Goal: Task Accomplishment & Management: Manage account settings

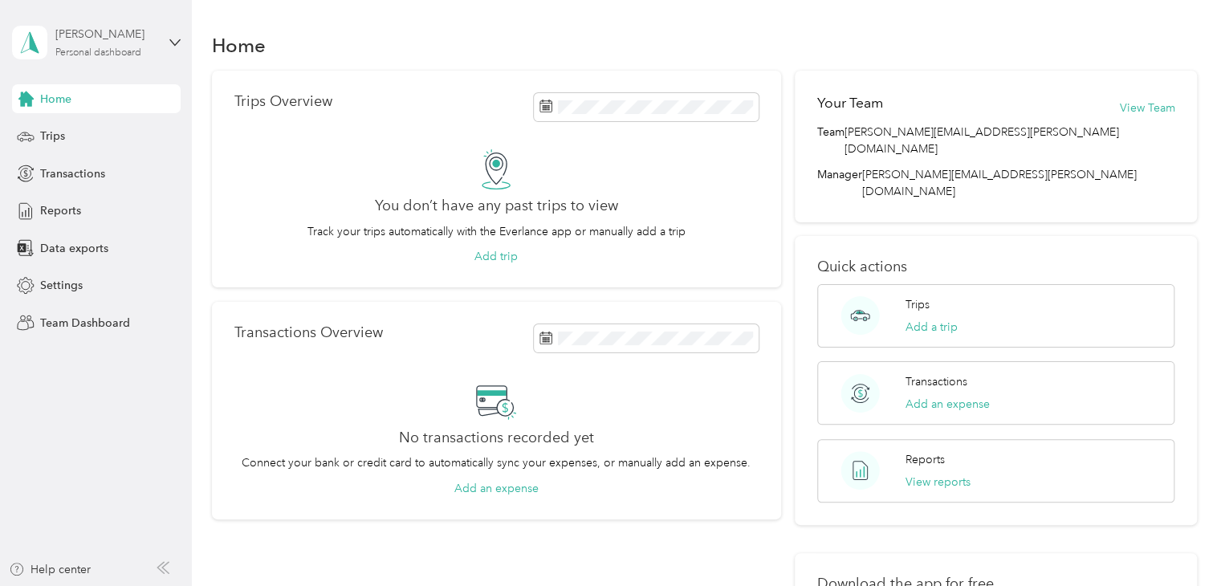
click at [135, 39] on div "[PERSON_NAME]" at bounding box center [105, 34] width 100 height 17
click at [103, 137] on div "Team dashboard Personal dashboard Log out" at bounding box center [271, 163] width 497 height 101
click at [96, 44] on div "[PERSON_NAME] Personal dashboard" at bounding box center [105, 42] width 100 height 32
click at [85, 128] on div "Team dashboard" at bounding box center [69, 132] width 86 height 17
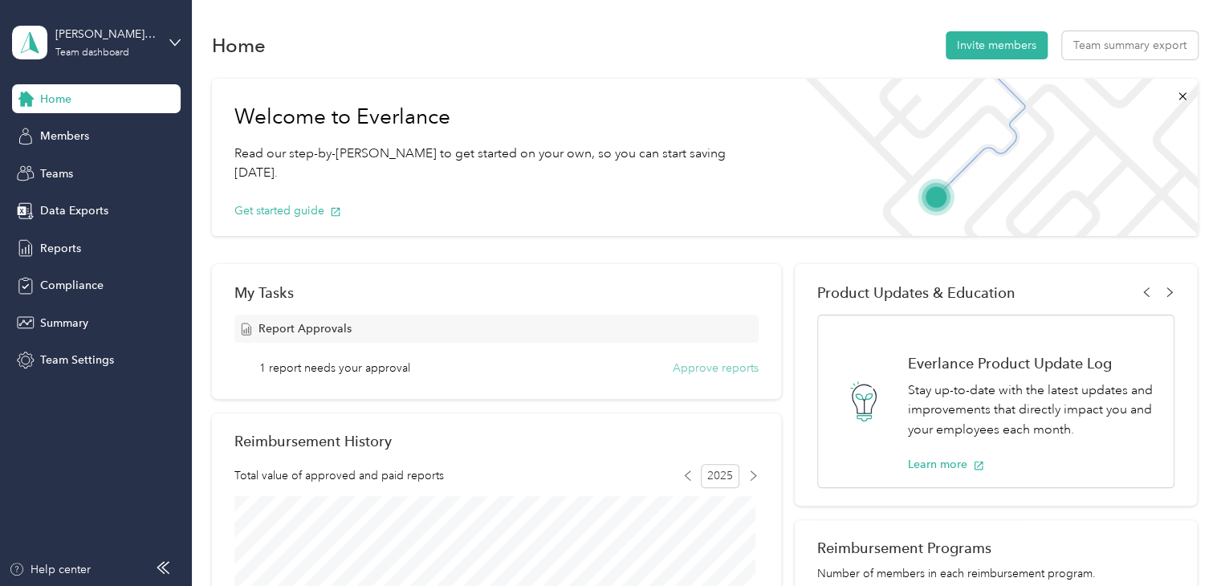
click at [709, 364] on button "Approve reports" at bounding box center [716, 368] width 86 height 17
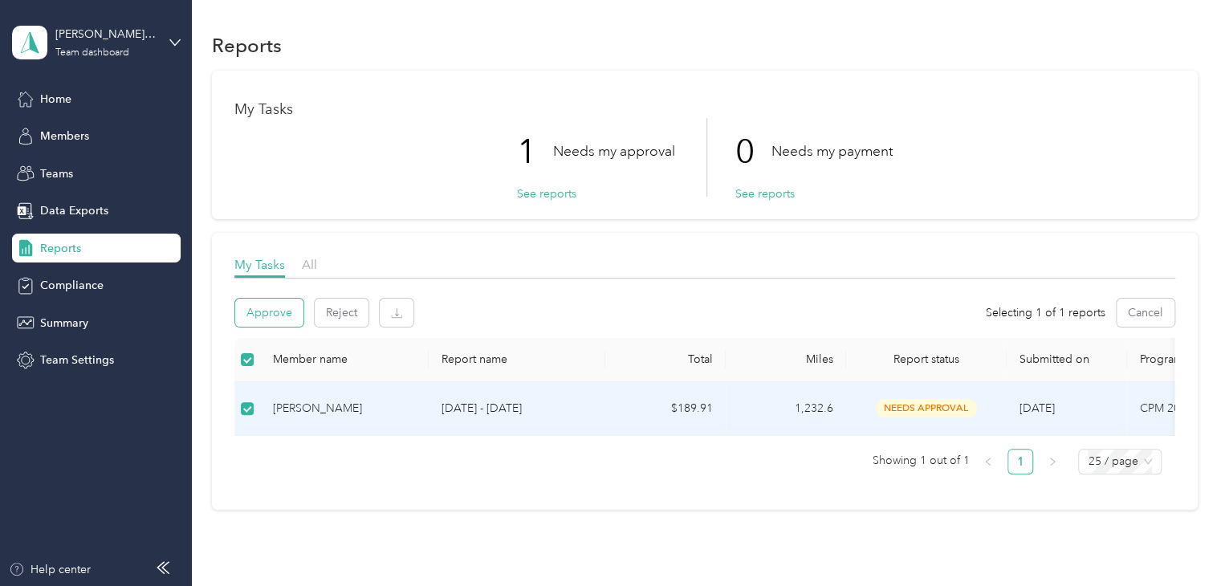
click at [265, 309] on button "Approve" at bounding box center [269, 313] width 68 height 28
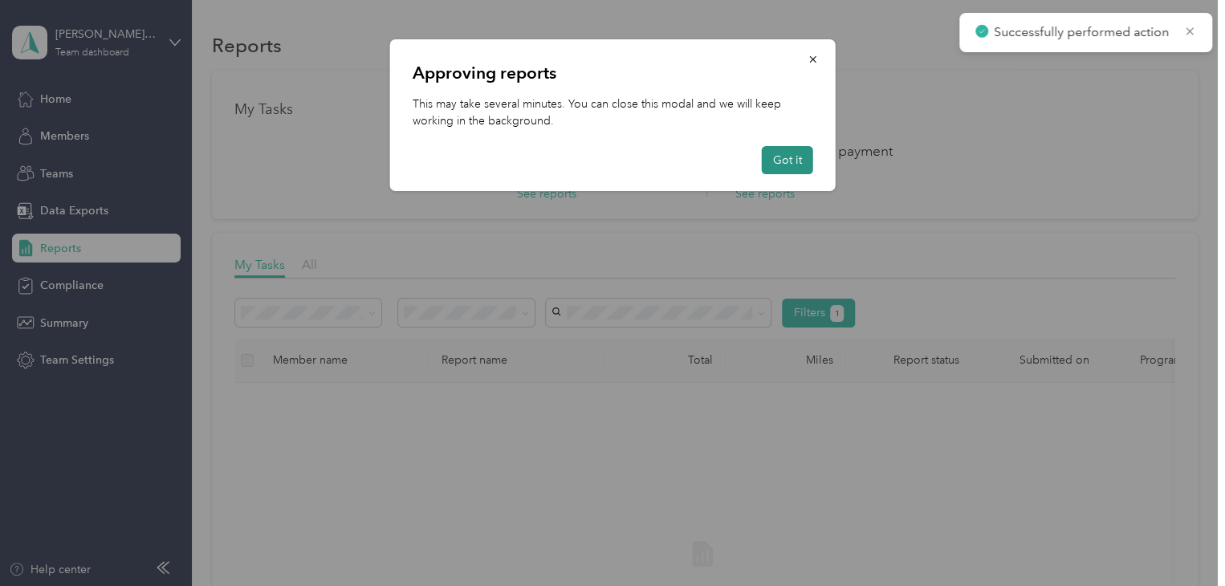
click at [784, 161] on button "Got it" at bounding box center [787, 160] width 51 height 28
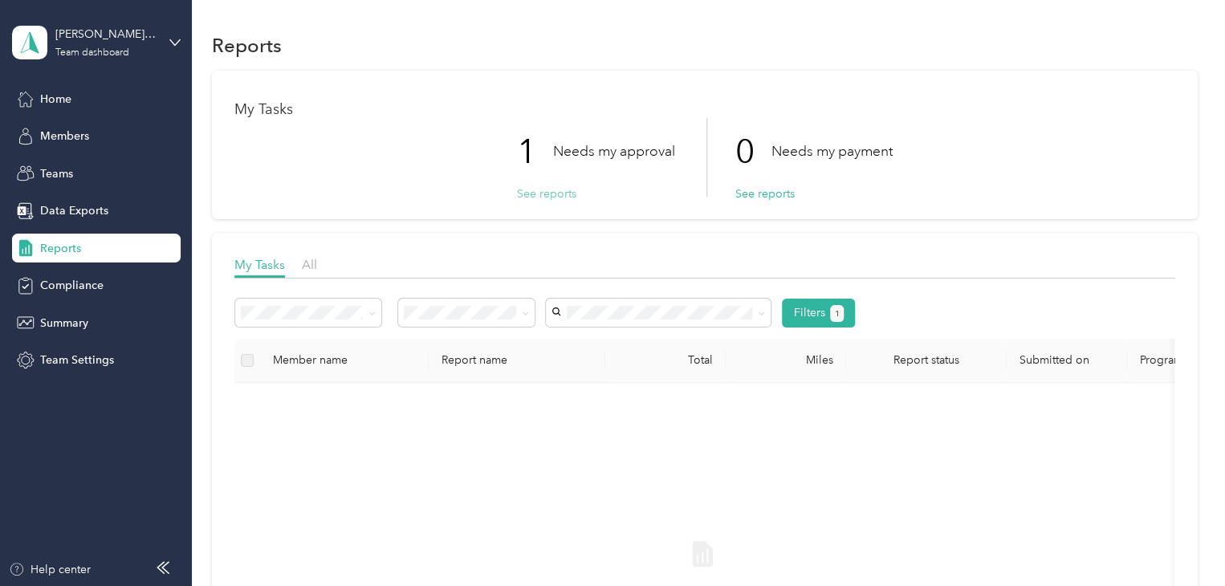
click at [539, 194] on button "See reports" at bounding box center [546, 194] width 59 height 17
click at [63, 97] on span "Home" at bounding box center [55, 99] width 31 height 17
